Goal: Information Seeking & Learning: Learn about a topic

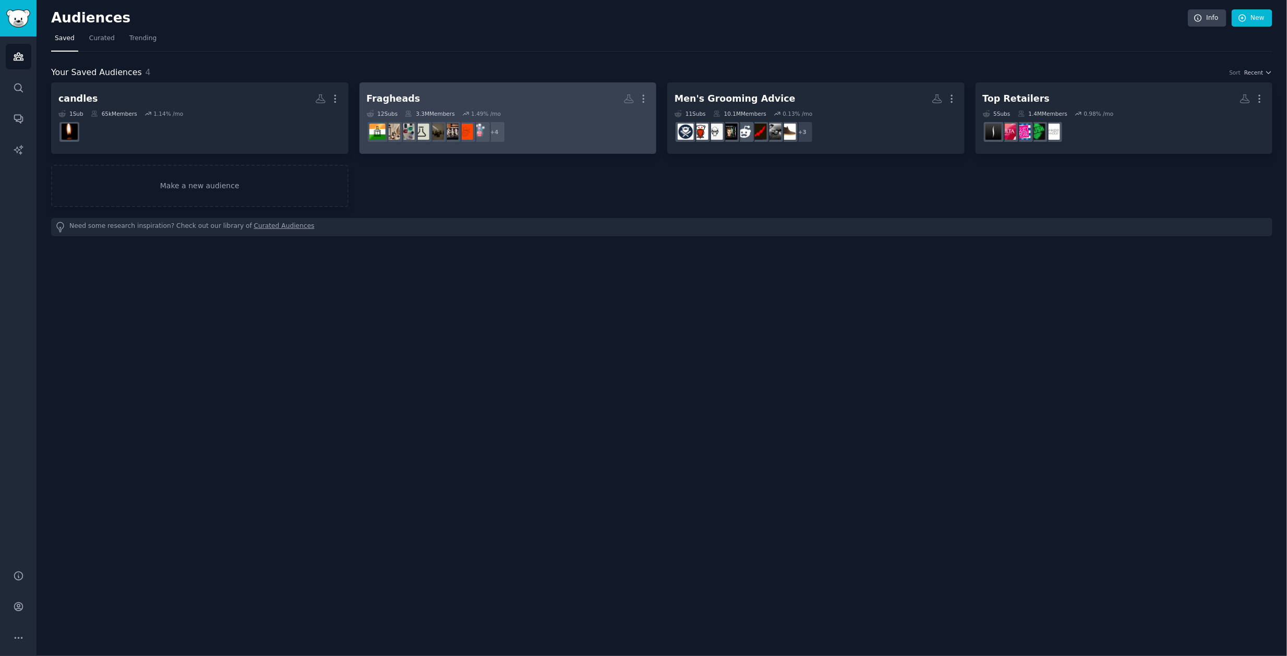
click at [500, 117] on dd "+ 4" at bounding box center [508, 131] width 283 height 29
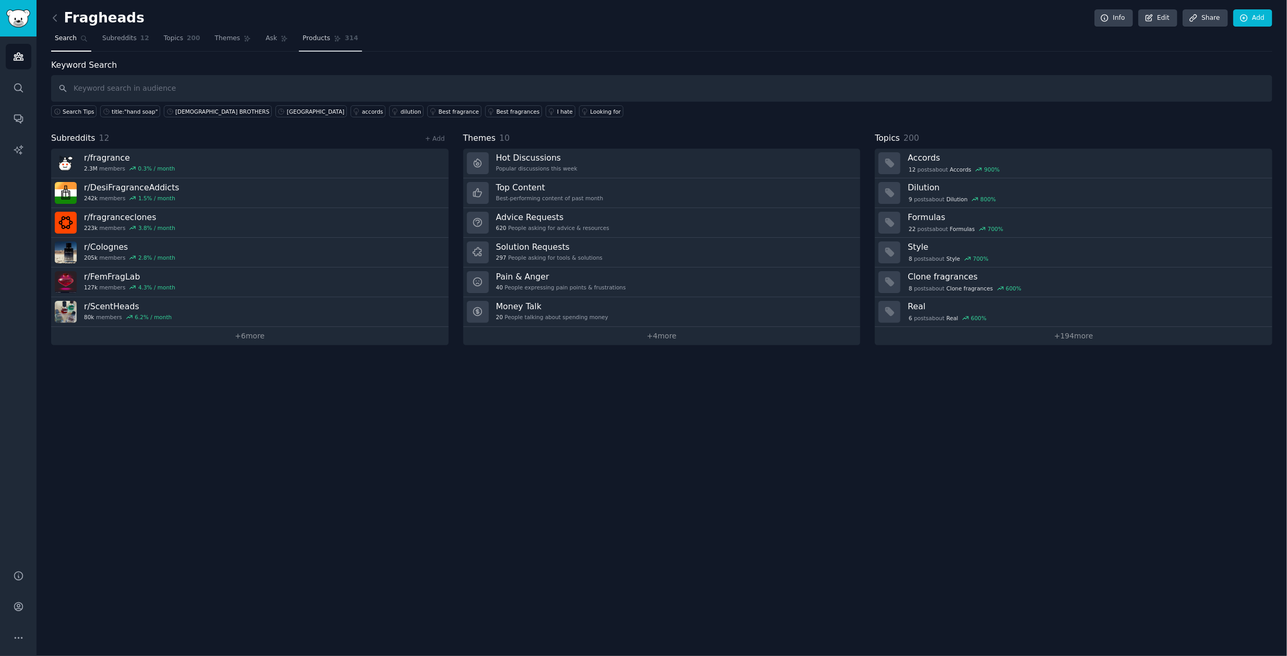
click at [303, 38] on span "Products" at bounding box center [317, 38] width 28 height 9
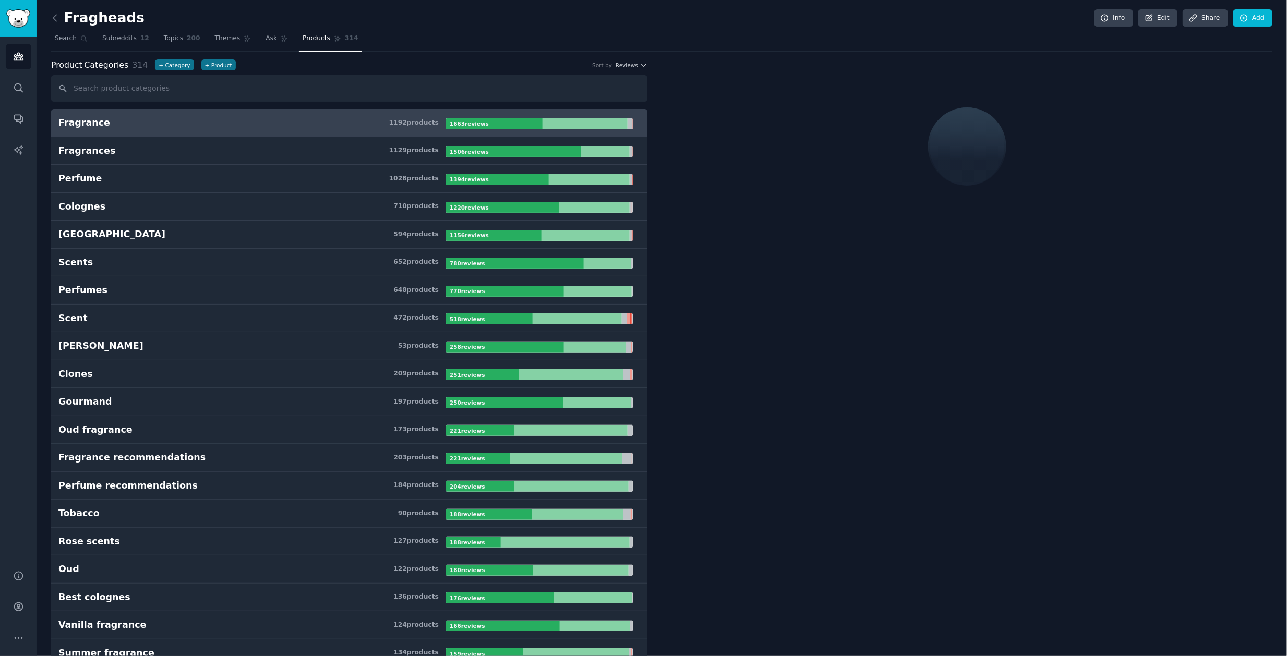
click at [487, 121] on div "1663 review s" at bounding box center [470, 123] width 49 height 11
click at [469, 120] on b "1663 review s" at bounding box center [469, 123] width 39 height 6
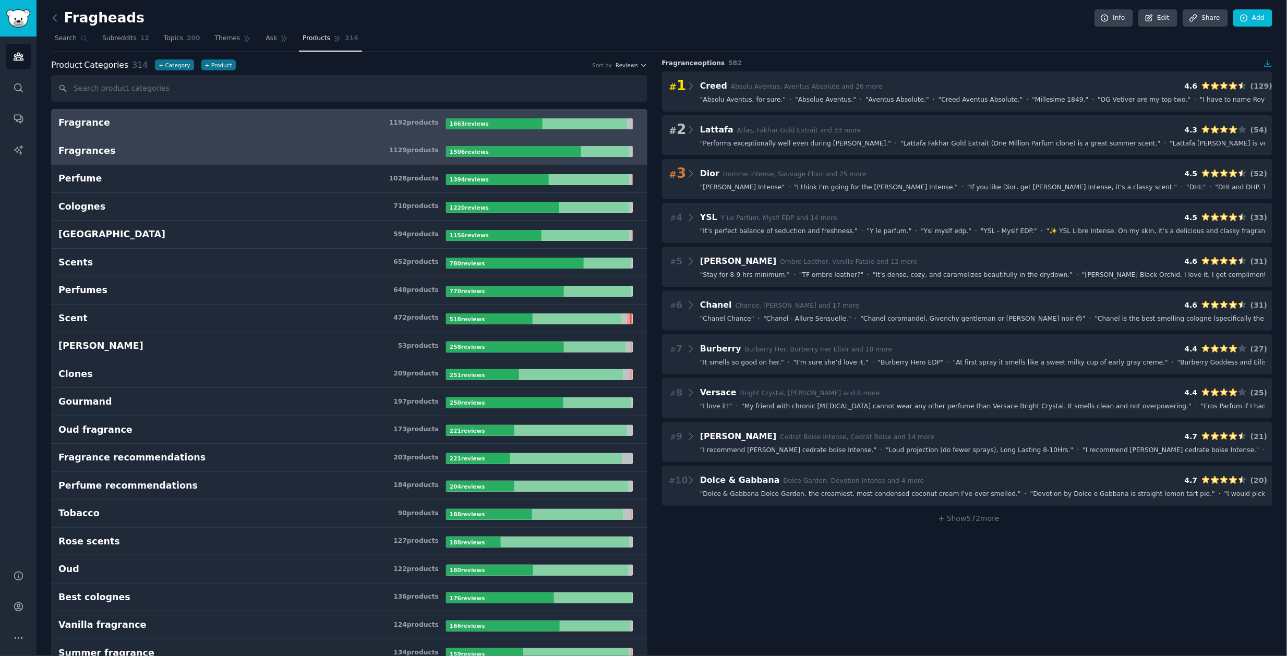
click at [455, 150] on b "1506 review s" at bounding box center [469, 152] width 39 height 6
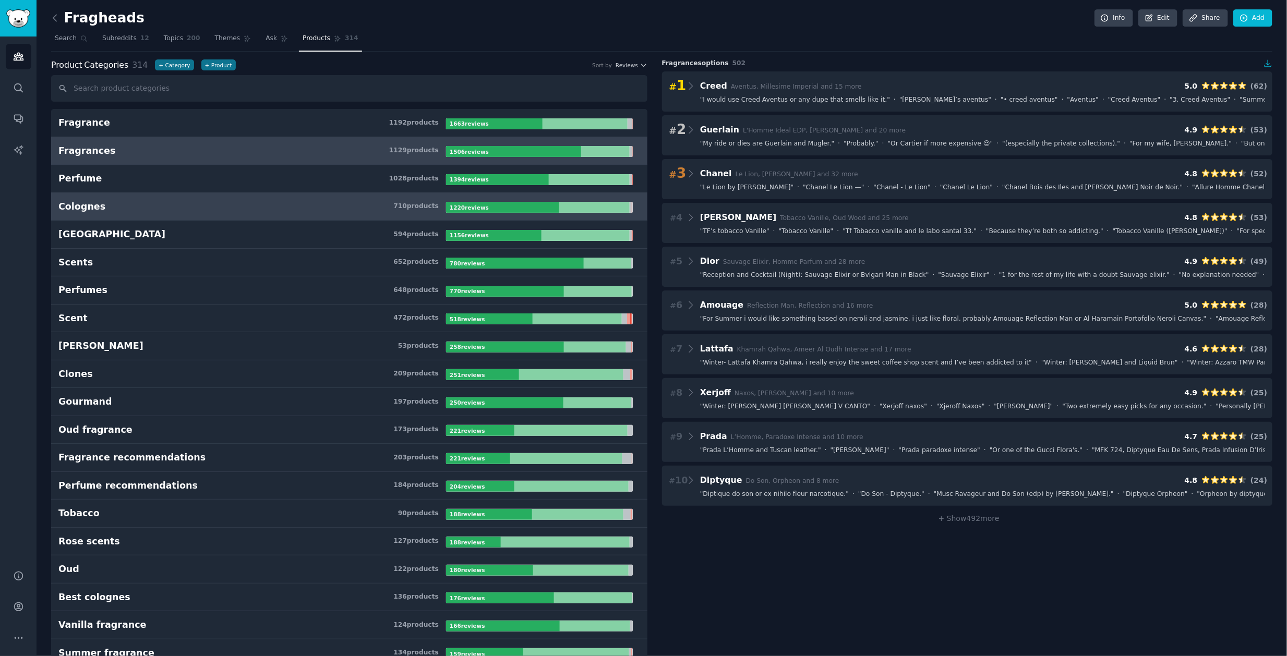
click at [426, 203] on div "710 product s" at bounding box center [415, 206] width 45 height 9
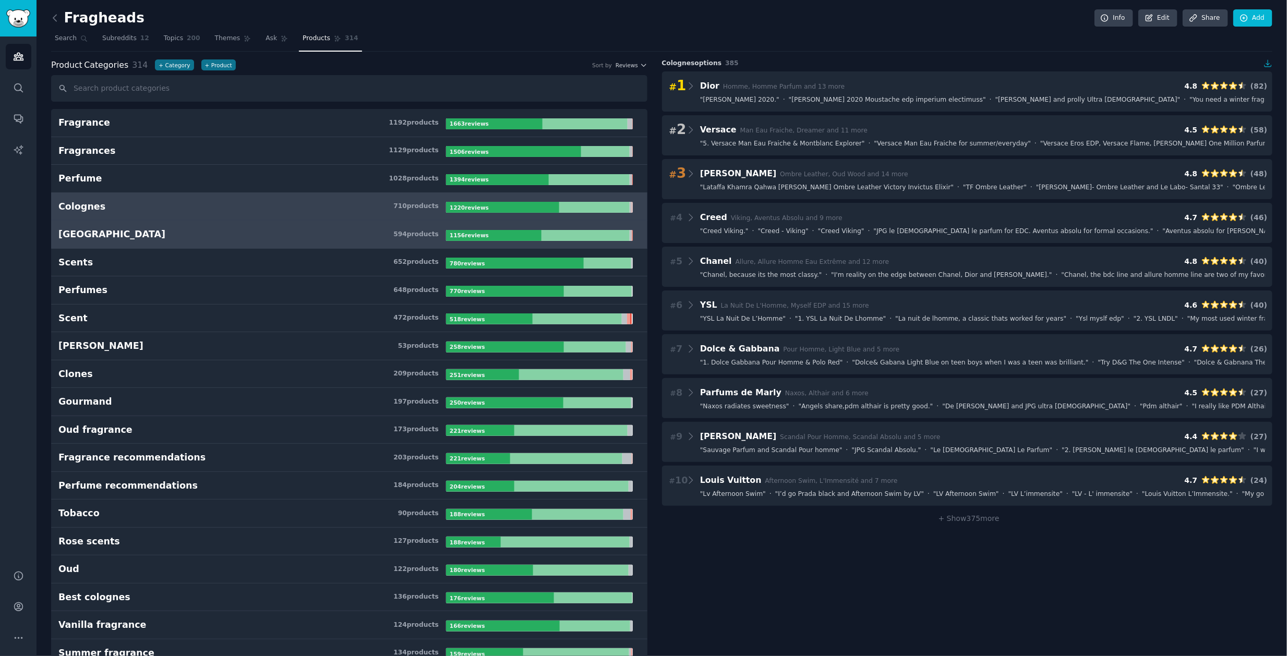
click at [431, 232] on div "594 product s" at bounding box center [415, 234] width 45 height 9
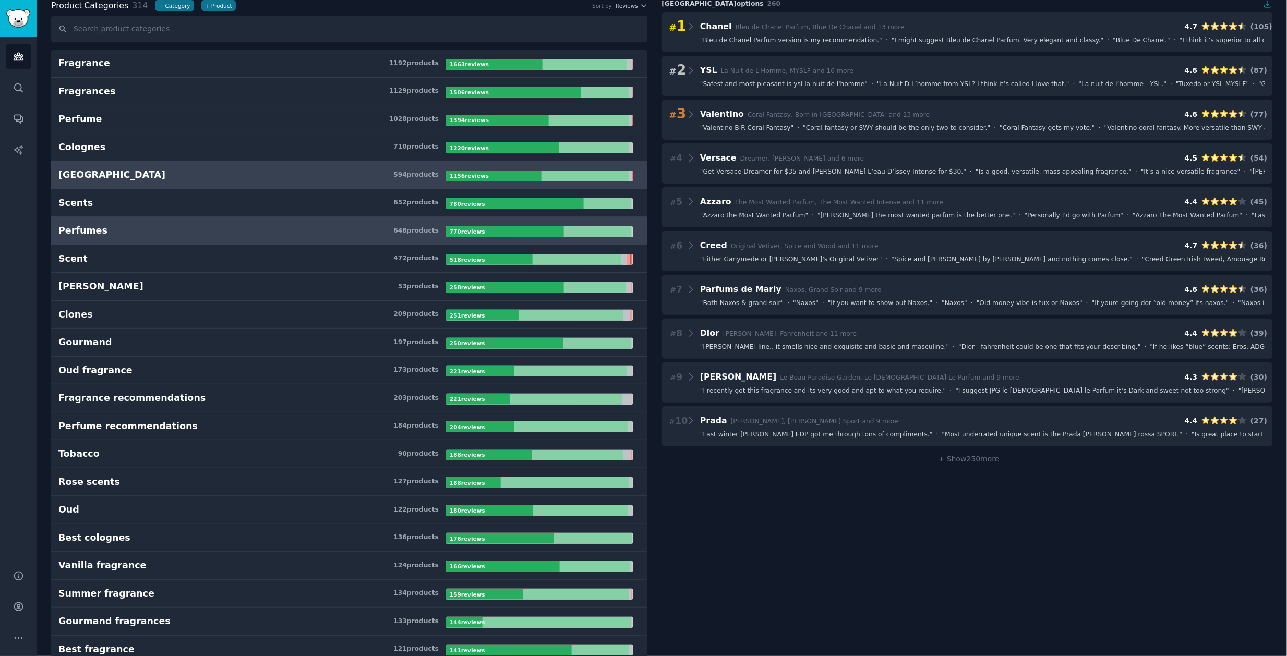
scroll to position [65, 0]
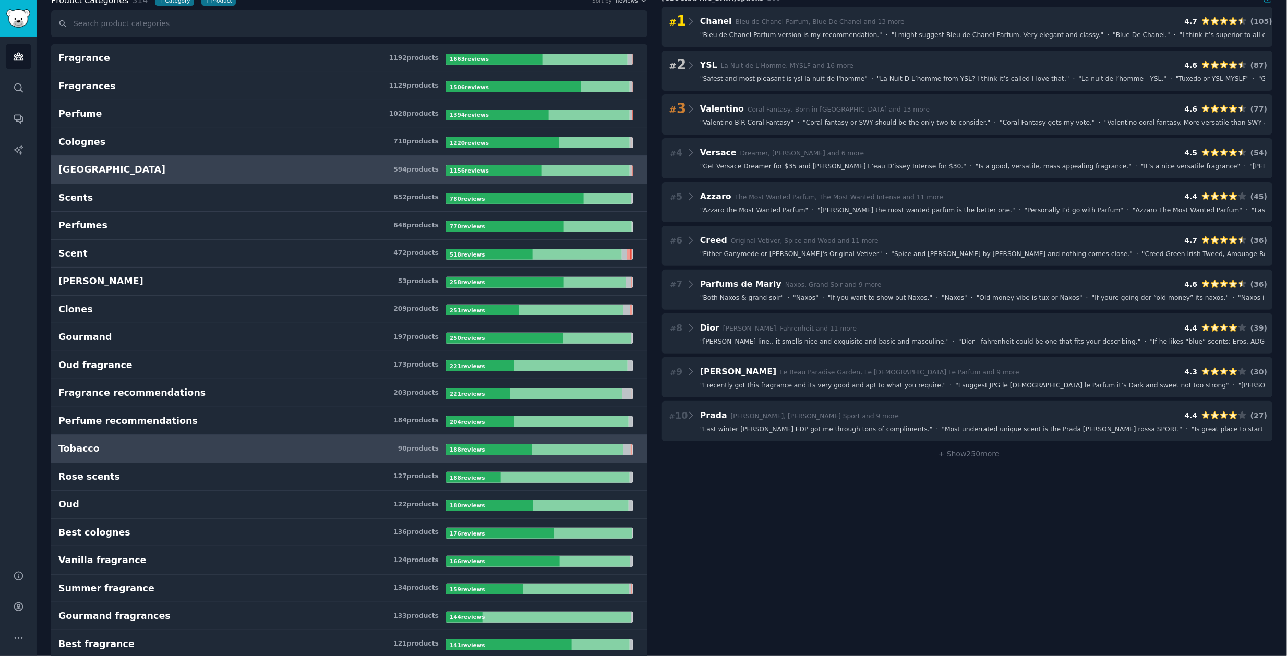
click at [118, 453] on link "Tobacco 90 product s 188 review s" at bounding box center [349, 449] width 596 height 28
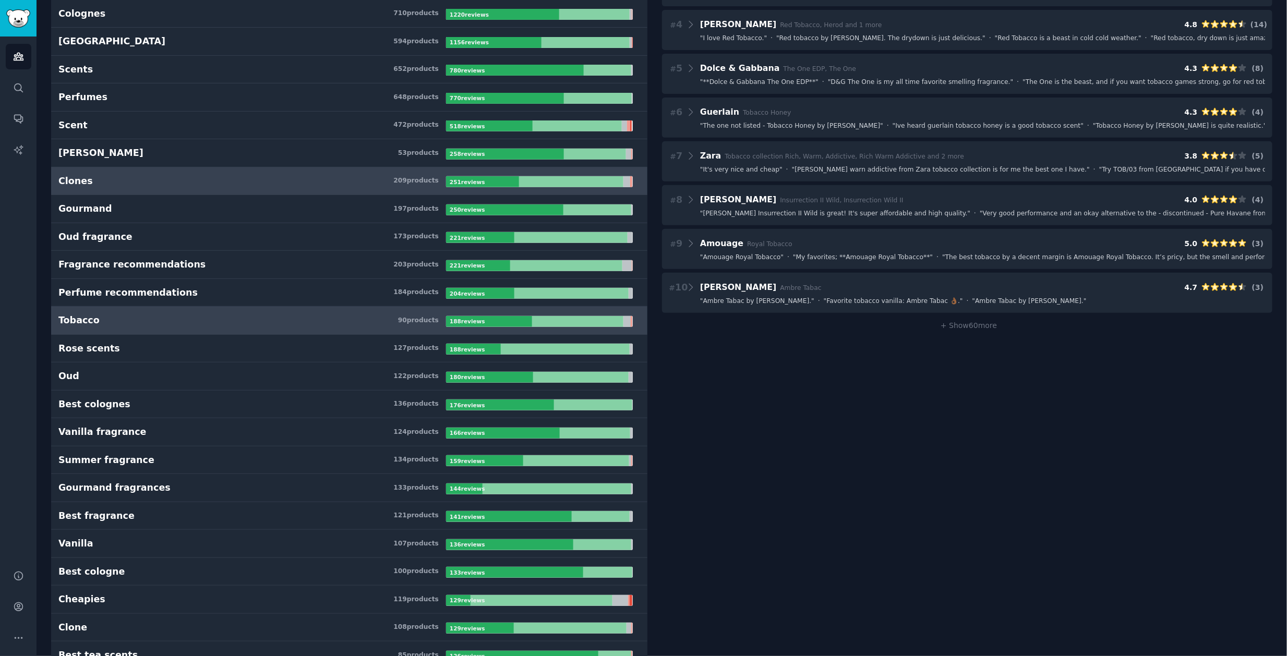
scroll to position [207, 0]
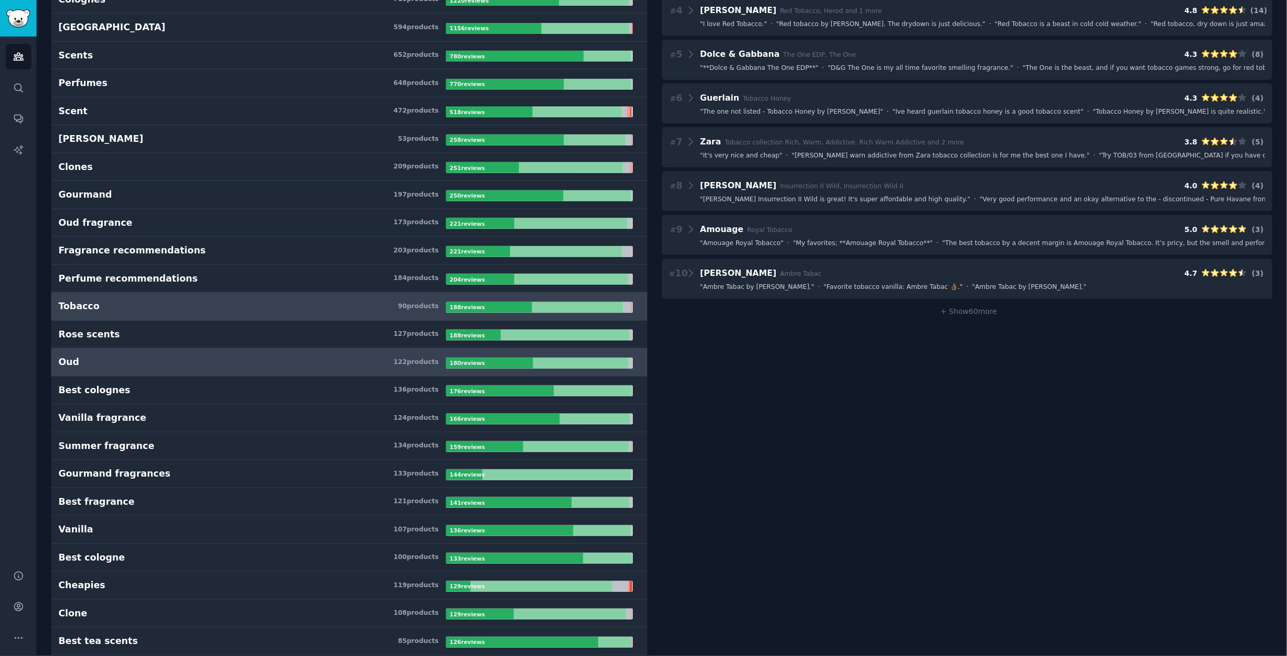
click at [100, 364] on h3 "Oud 122 product s" at bounding box center [252, 362] width 388 height 13
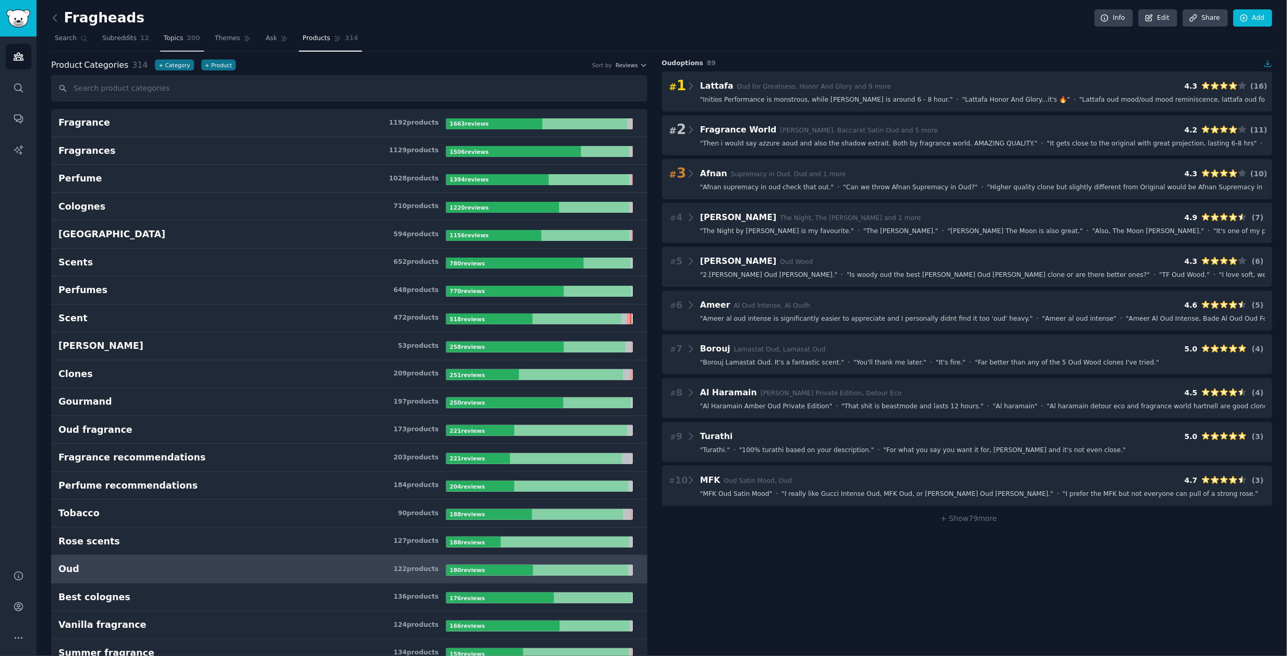
click at [180, 38] on span "Topics" at bounding box center [173, 38] width 19 height 9
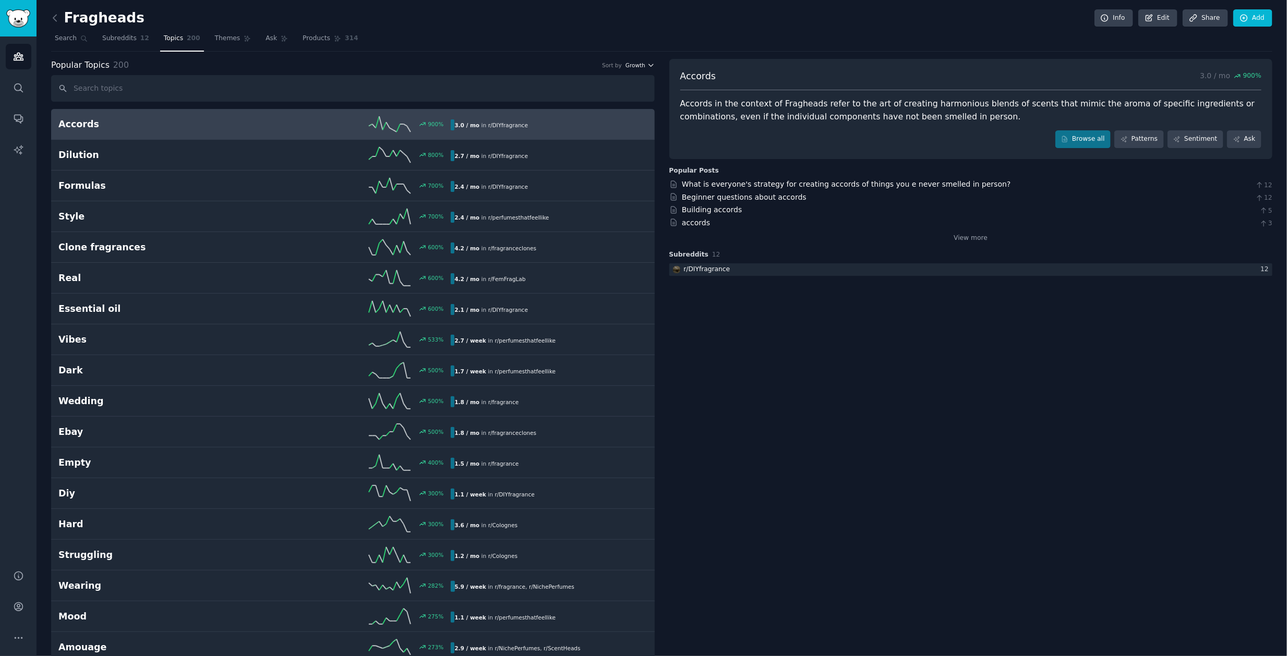
click at [636, 65] on span "Growth" at bounding box center [635, 65] width 20 height 7
click at [581, 105] on p "Velocity" at bounding box center [584, 103] width 25 height 9
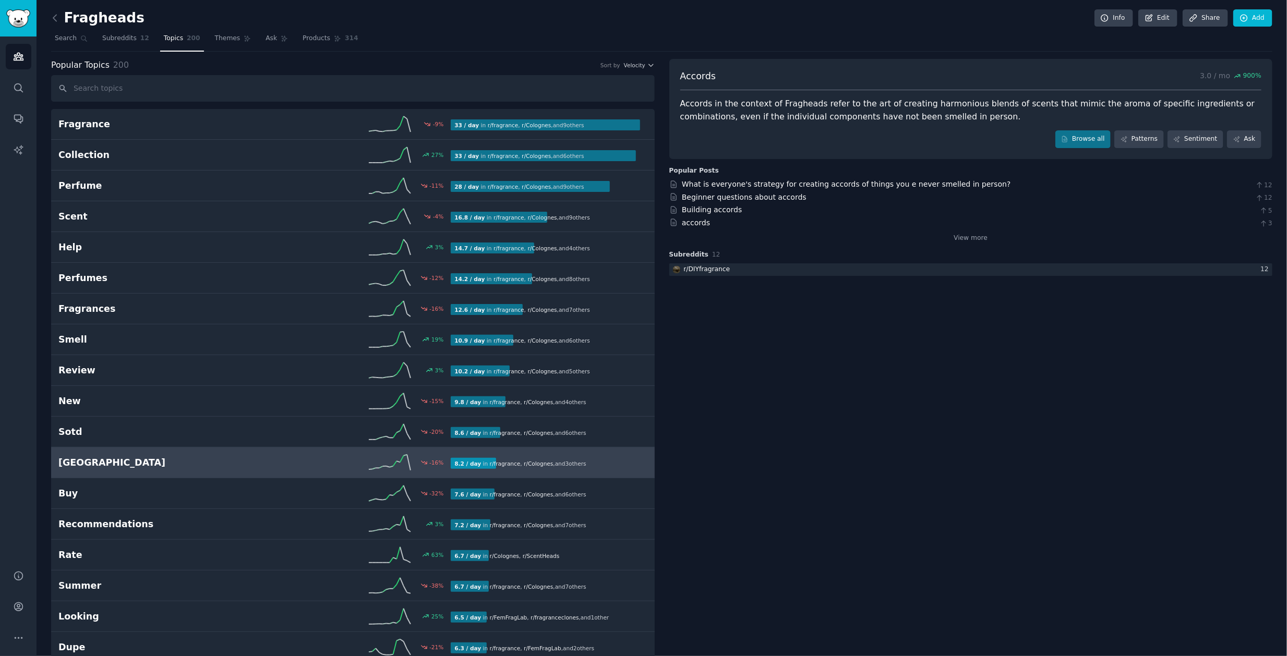
click at [343, 461] on div "-16 %" at bounding box center [353, 463] width 196 height 16
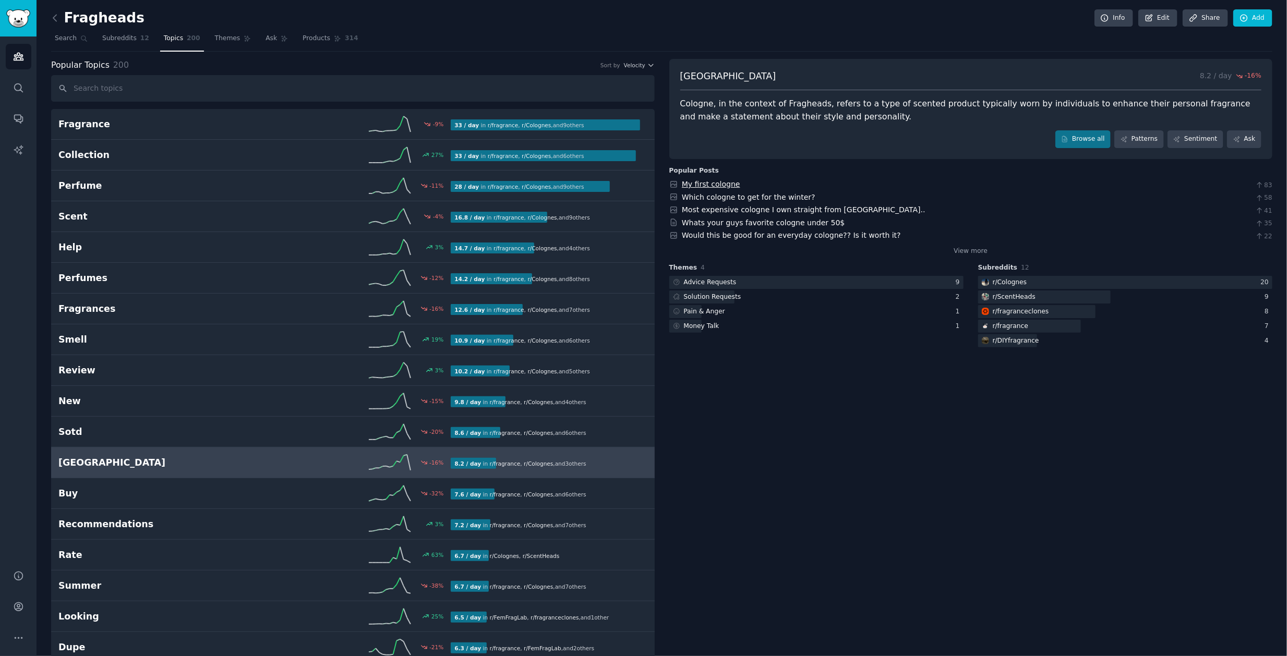
click at [697, 180] on link "My first cologne" at bounding box center [711, 184] width 58 height 8
click at [230, 37] on span "Themes" at bounding box center [228, 38] width 26 height 9
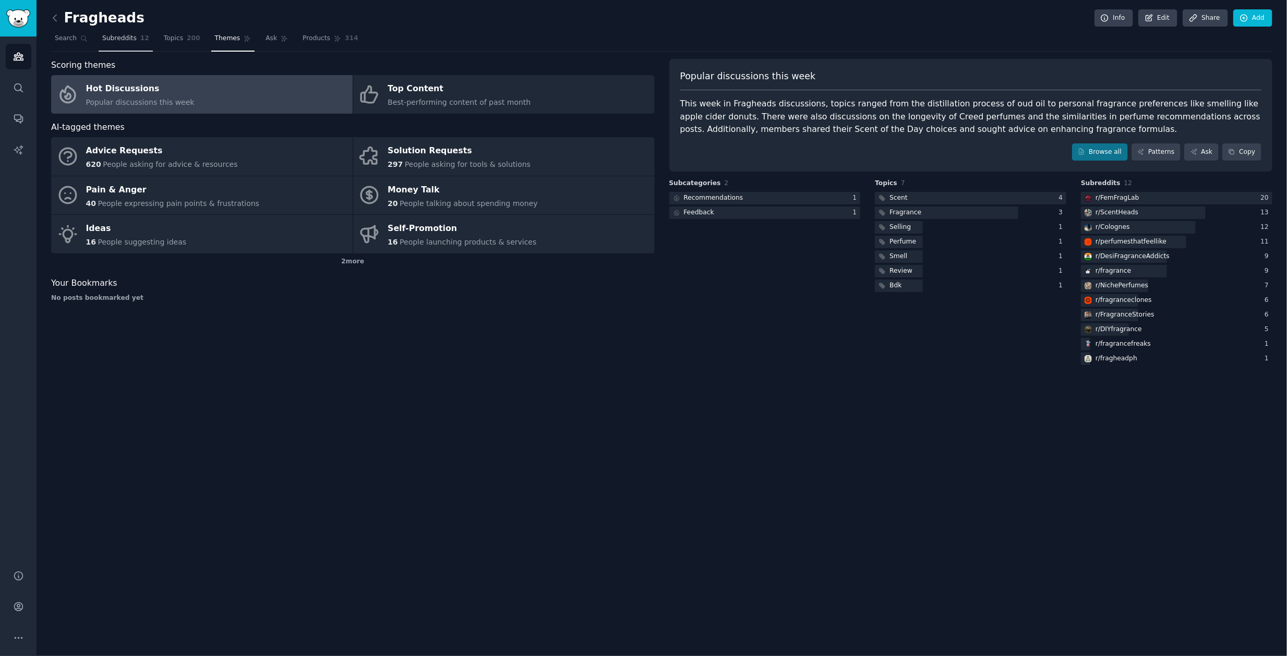
click at [122, 38] on span "Subreddits" at bounding box center [119, 38] width 34 height 9
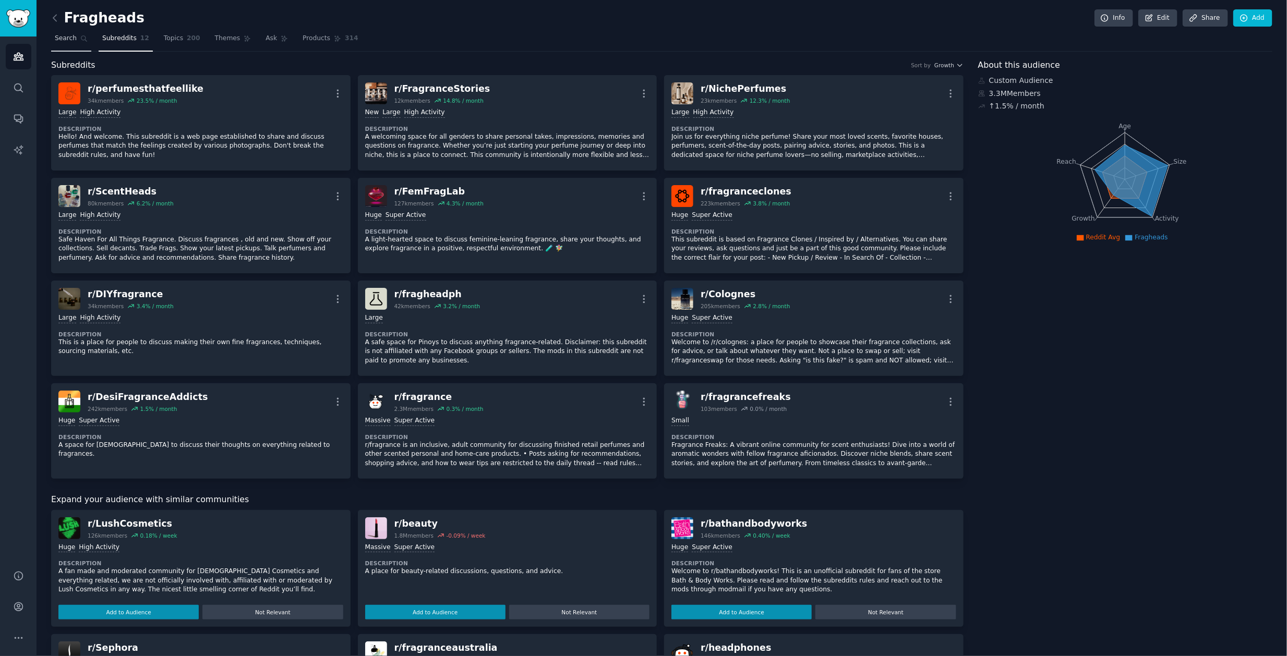
click at [78, 36] on link "Search" at bounding box center [71, 40] width 40 height 21
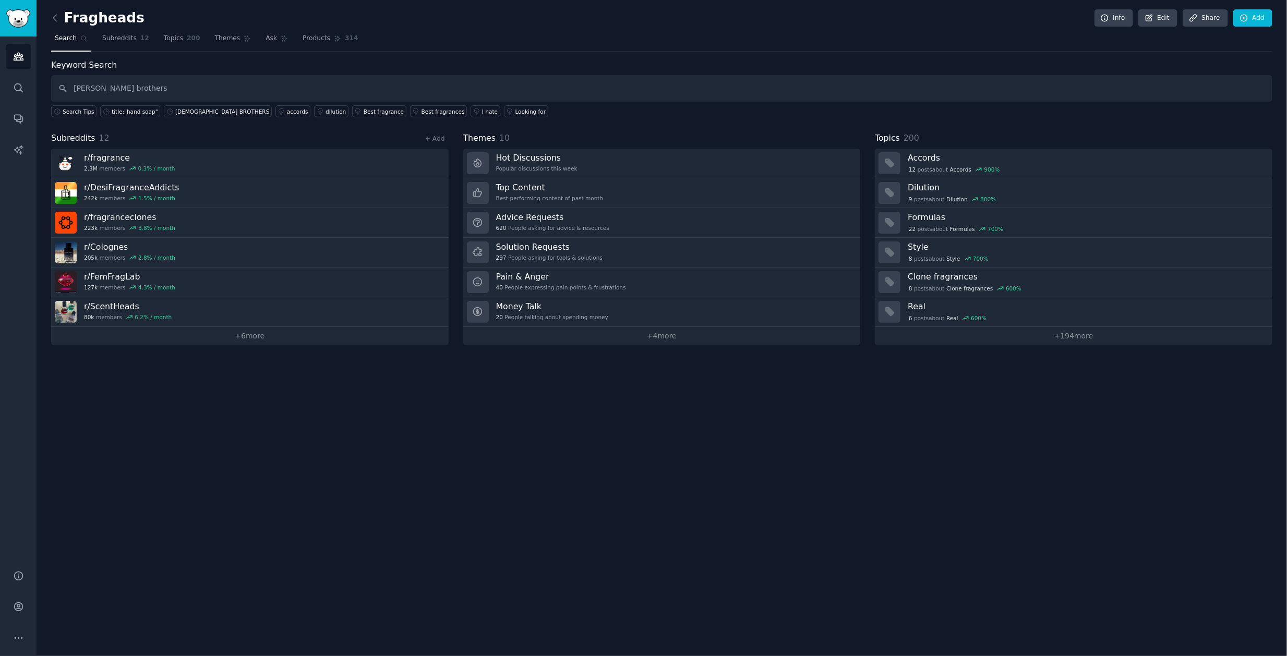
type input "[PERSON_NAME] brothers"
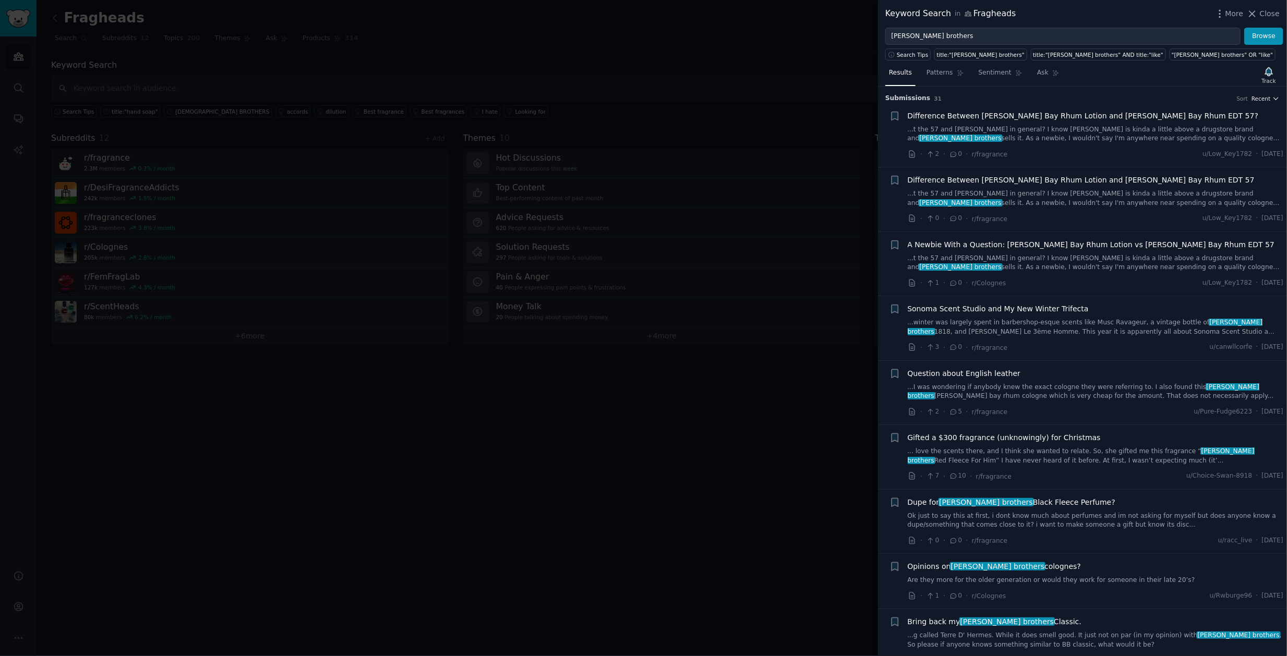
click at [1264, 97] on span "Recent" at bounding box center [1260, 98] width 19 height 7
click at [1226, 136] on div "Upvotes" at bounding box center [1227, 137] width 97 height 18
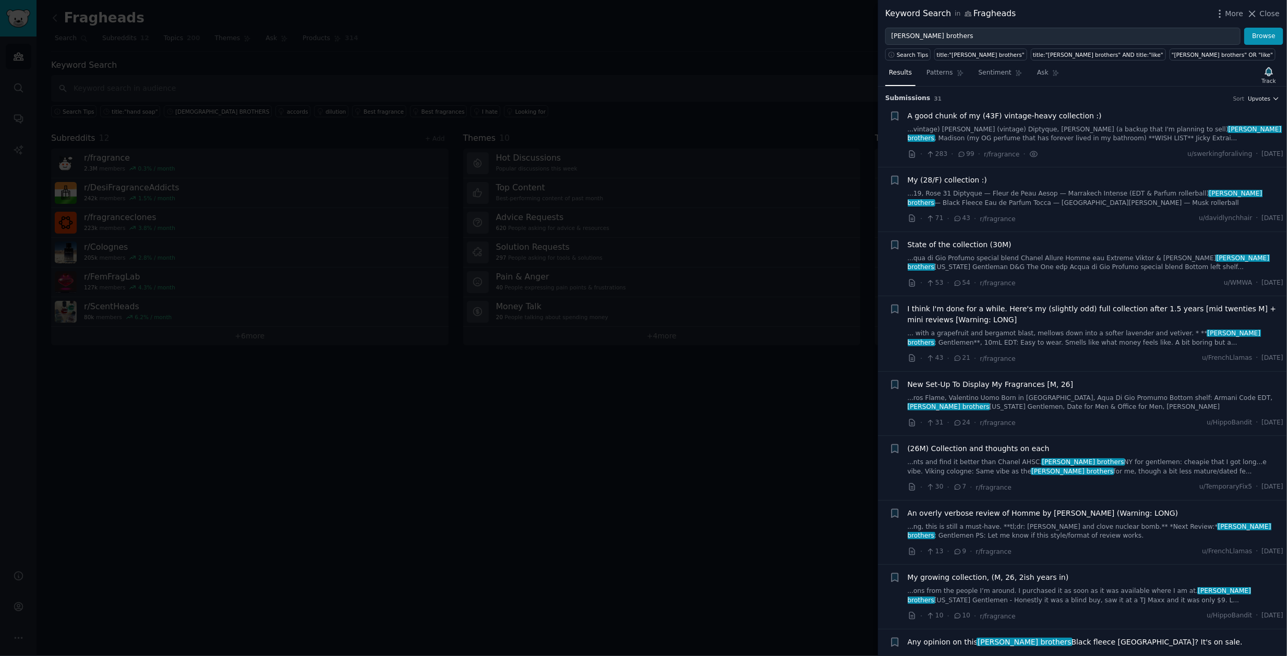
click at [1259, 98] on span "Upvotes" at bounding box center [1259, 98] width 22 height 7
click at [1227, 156] on p "Comments" at bounding box center [1214, 155] width 34 height 9
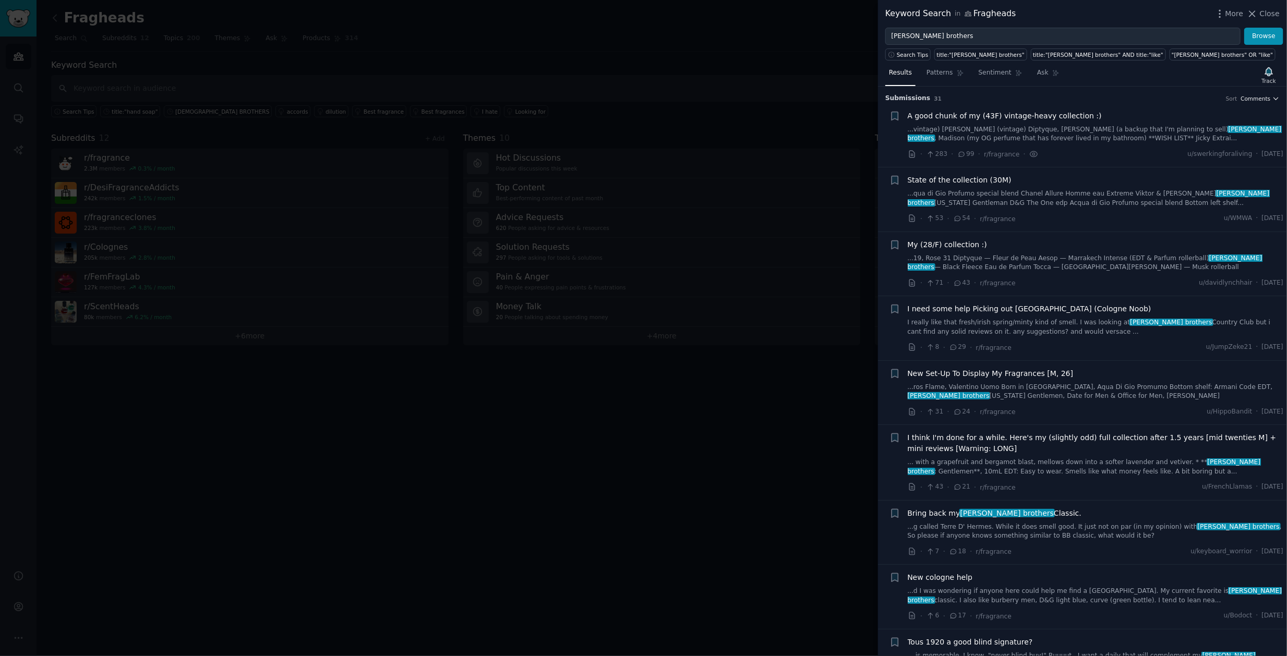
click at [1256, 101] on span "Comments" at bounding box center [1256, 98] width 30 height 7
click at [1201, 119] on p "Recent" at bounding box center [1208, 118] width 22 height 9
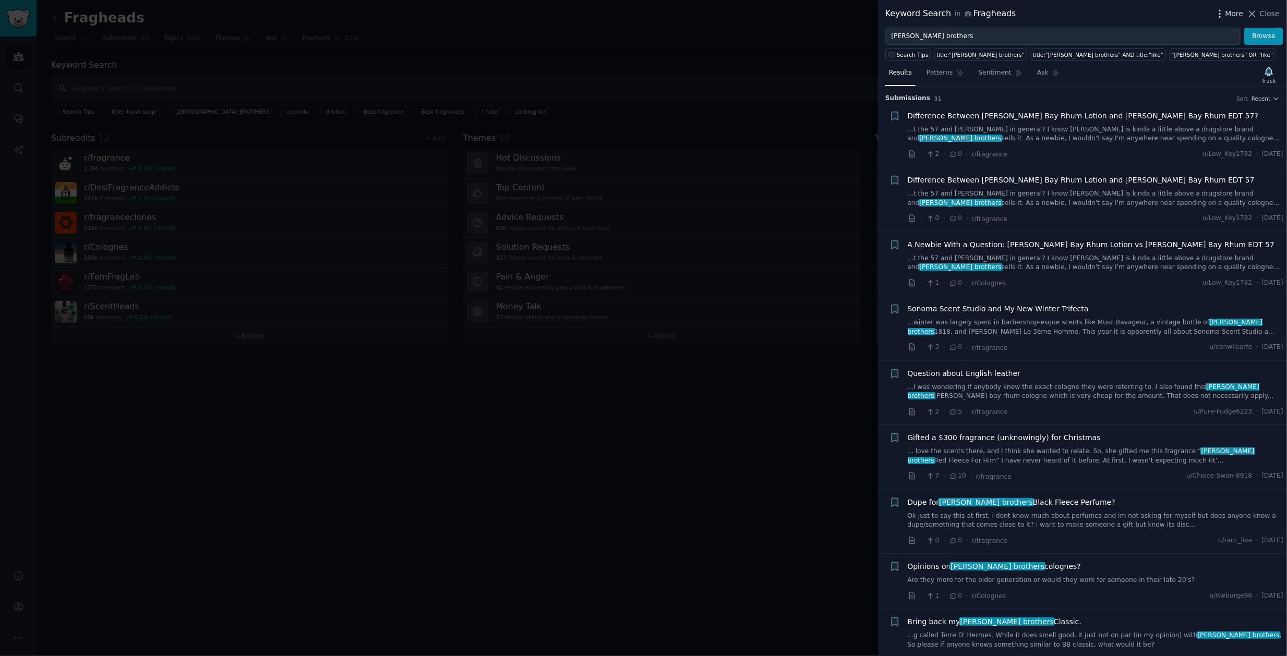
click at [1233, 16] on span "More" at bounding box center [1234, 13] width 18 height 11
click at [1232, 16] on span "More" at bounding box center [1234, 13] width 18 height 11
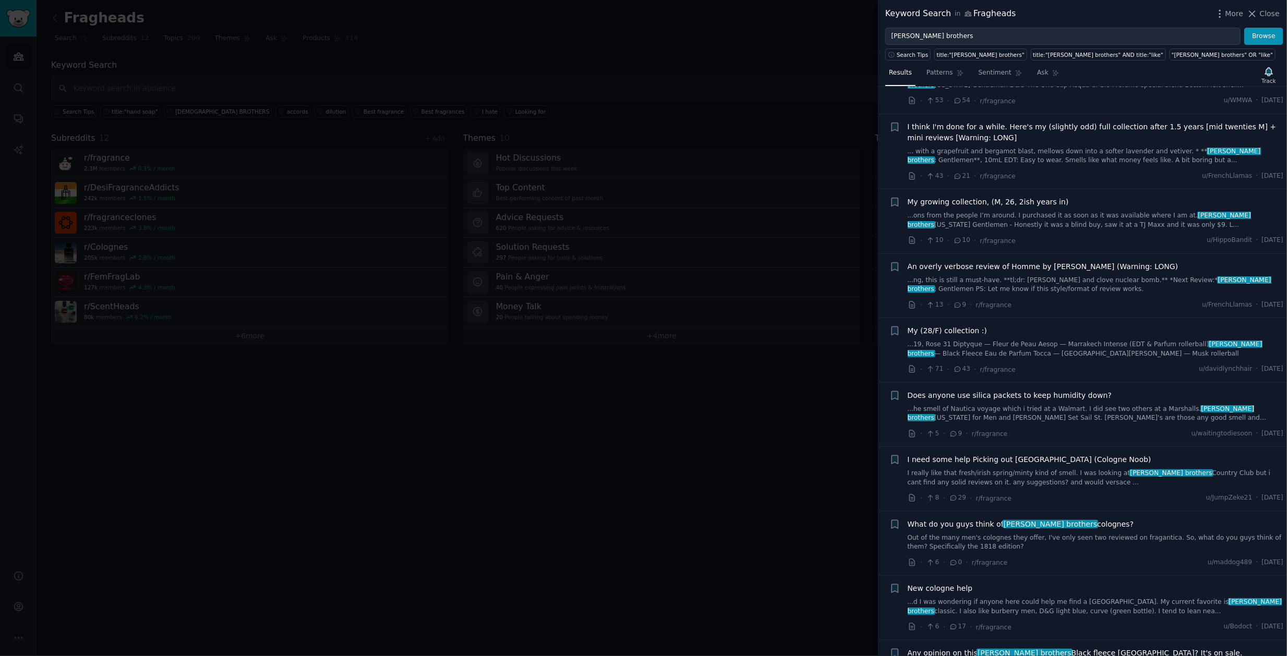
scroll to position [1394, 0]
